Goal: Task Accomplishment & Management: Manage account settings

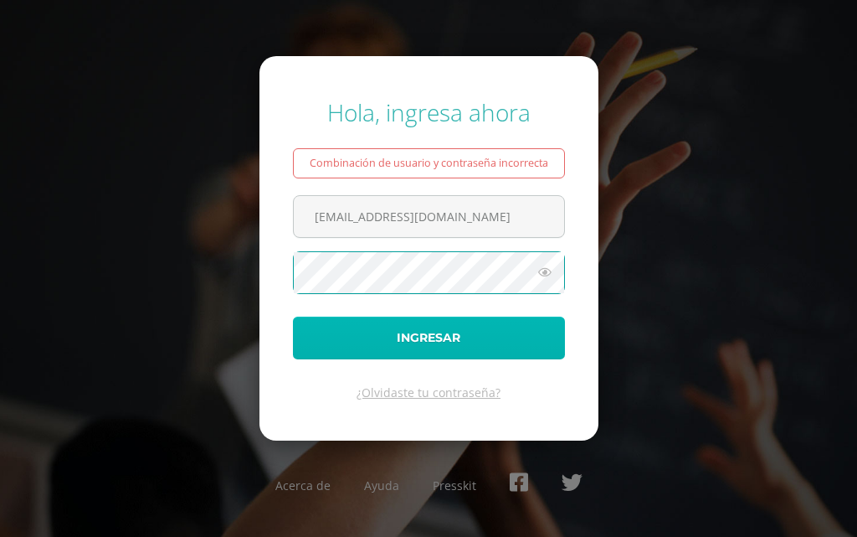
click at [344, 348] on button "Ingresar" at bounding box center [429, 337] width 272 height 43
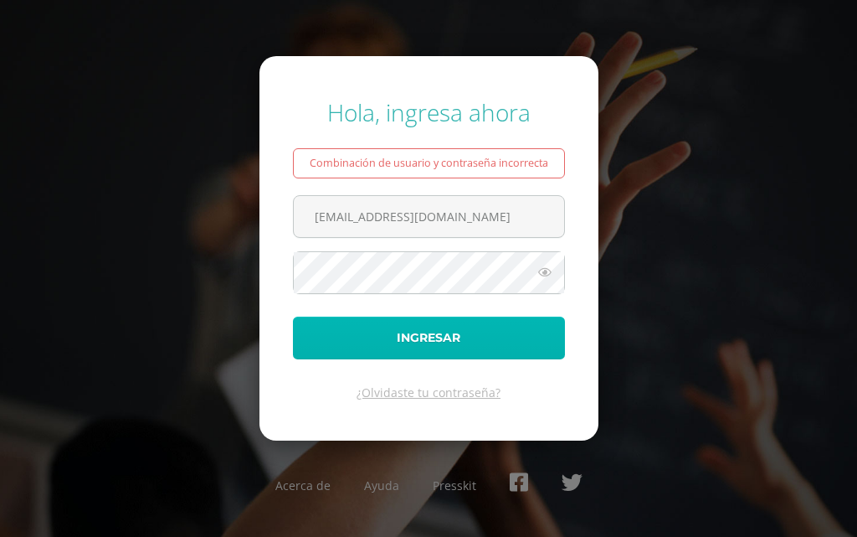
click at [346, 327] on button "Ingresar" at bounding box center [429, 337] width 272 height 43
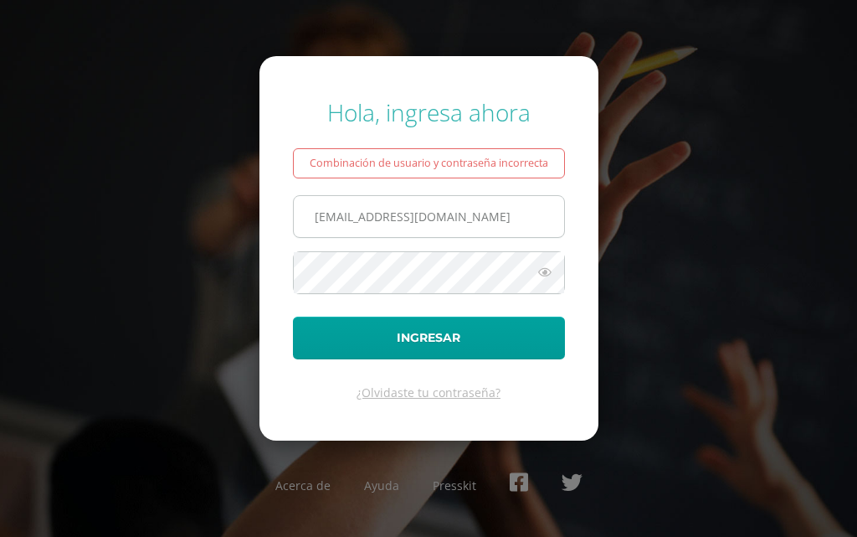
click at [512, 226] on input "[EMAIL_ADDRESS][DOMAIN_NAME]" at bounding box center [429, 216] width 270 height 41
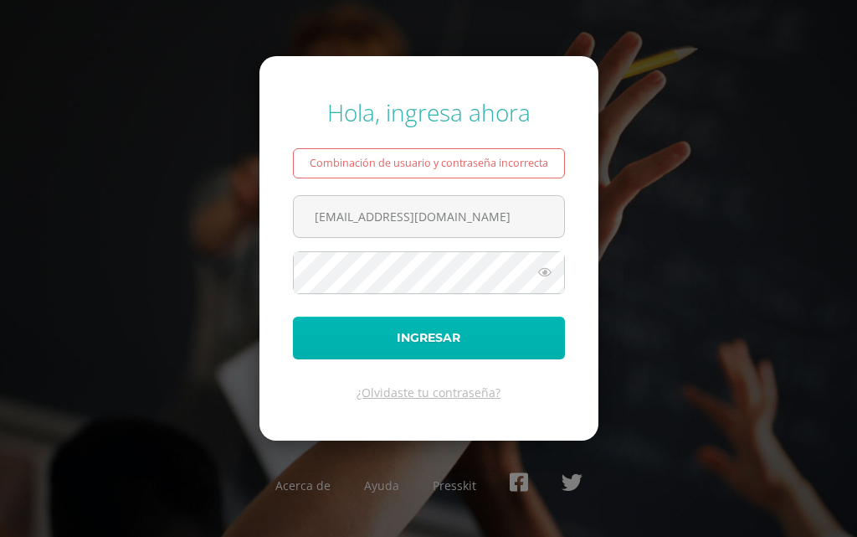
click at [454, 347] on button "Ingresar" at bounding box center [429, 337] width 272 height 43
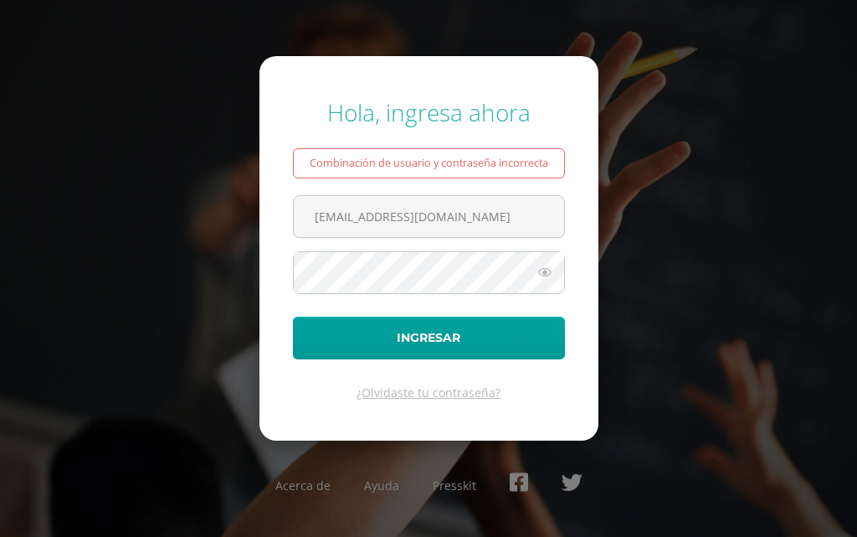
click at [535, 270] on icon at bounding box center [545, 272] width 22 height 20
click at [492, 218] on input "[EMAIL_ADDRESS][DOMAIN_NAME]" at bounding box center [429, 216] width 270 height 41
